Goal: Find specific page/section: Find specific page/section

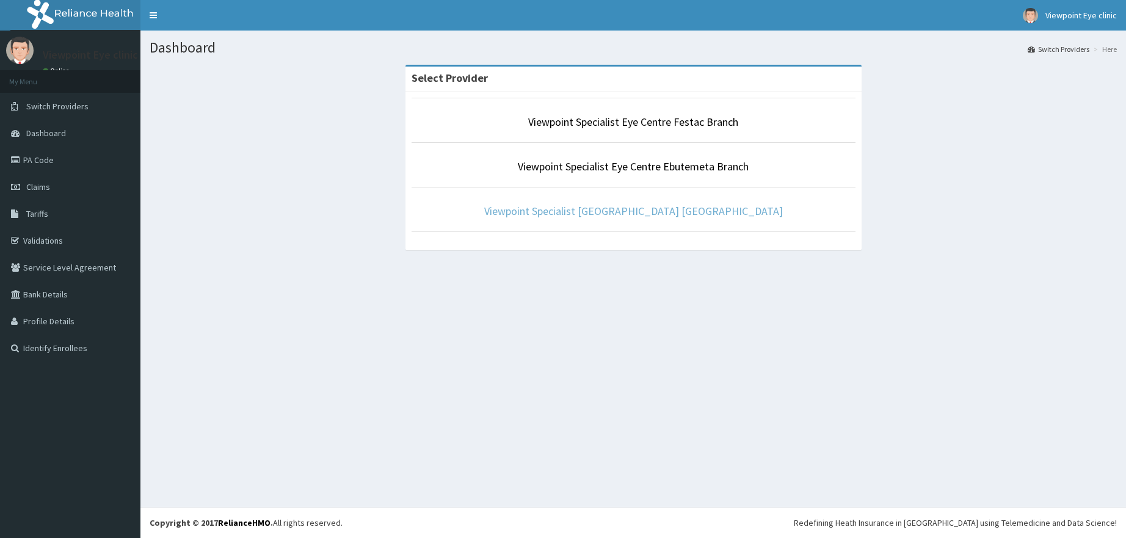
click at [621, 212] on link "Viewpoint Specialist [GEOGRAPHIC_DATA] [GEOGRAPHIC_DATA]" at bounding box center [633, 211] width 299 height 14
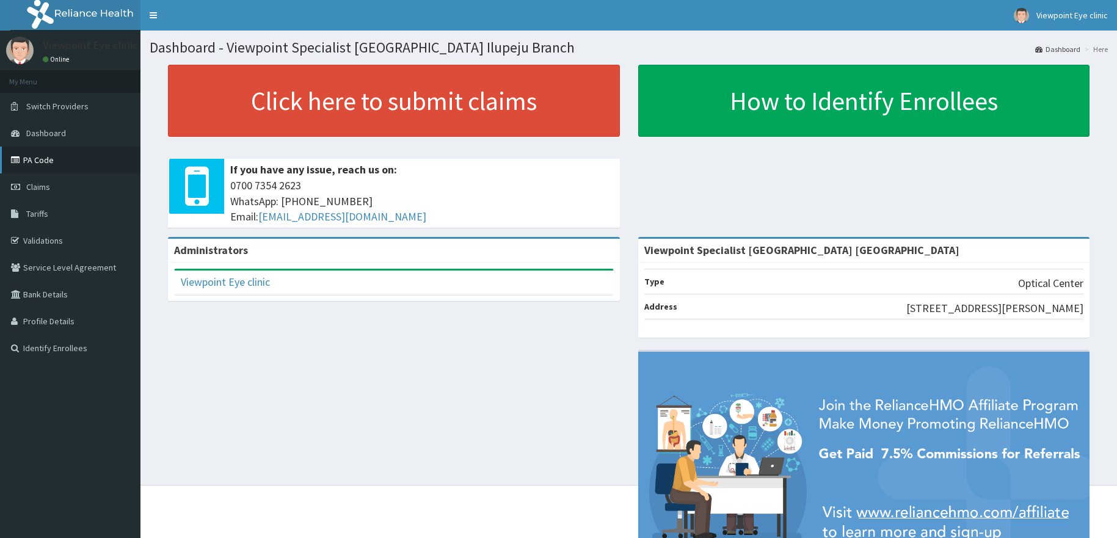
click at [51, 160] on link "PA Code" at bounding box center [70, 160] width 141 height 27
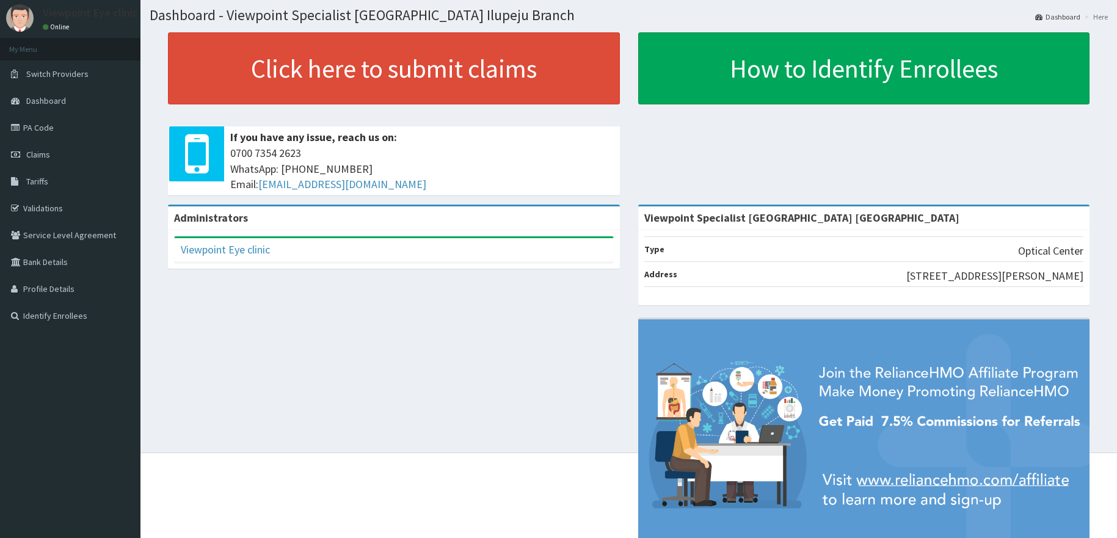
scroll to position [84, 0]
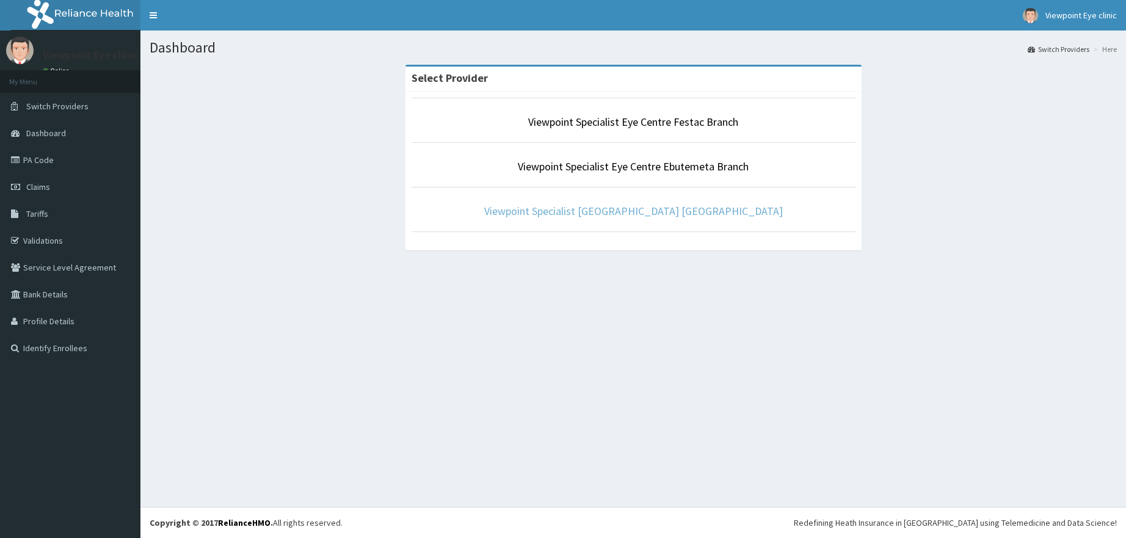
click at [617, 211] on link "Viewpoint Specialist [GEOGRAPHIC_DATA] [GEOGRAPHIC_DATA]" at bounding box center [633, 211] width 299 height 14
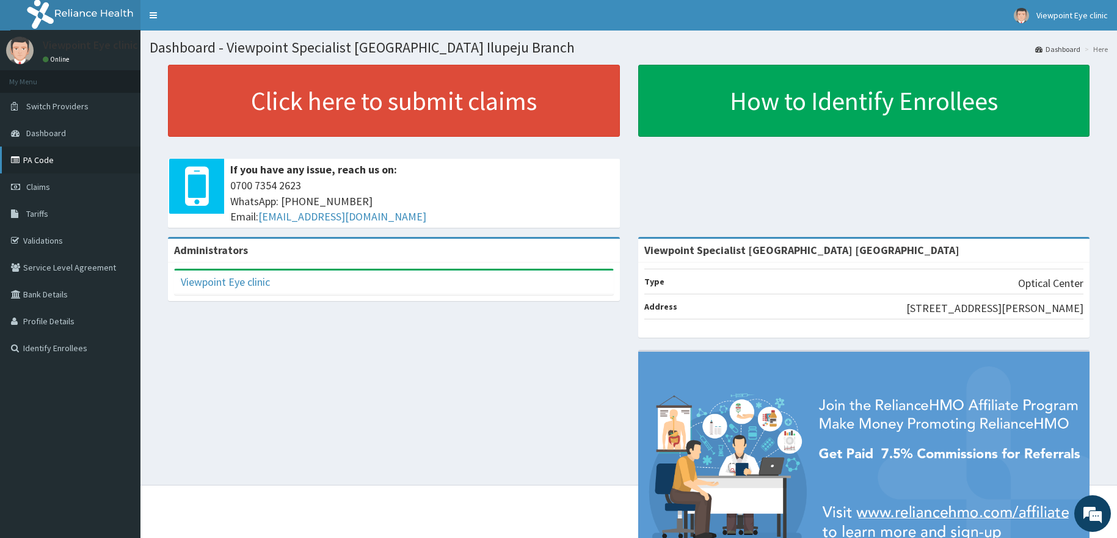
click at [47, 159] on link "PA Code" at bounding box center [70, 160] width 141 height 27
